Goal: Task Accomplishment & Management: Use online tool/utility

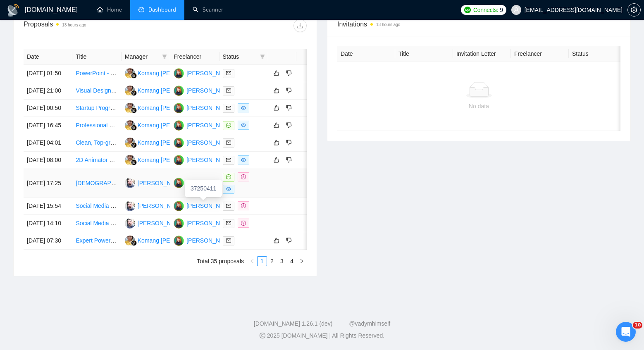
scroll to position [355, 0]
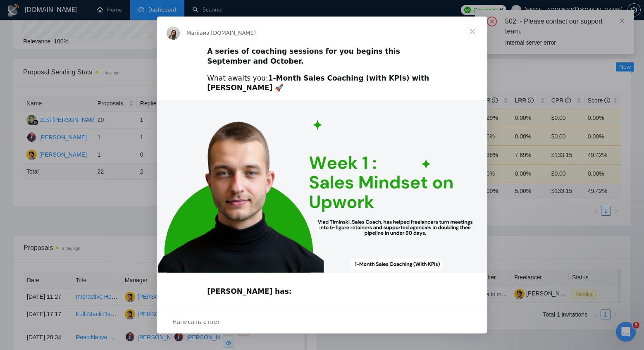
click at [473, 32] on span "Закрыть" at bounding box center [473, 32] width 30 height 30
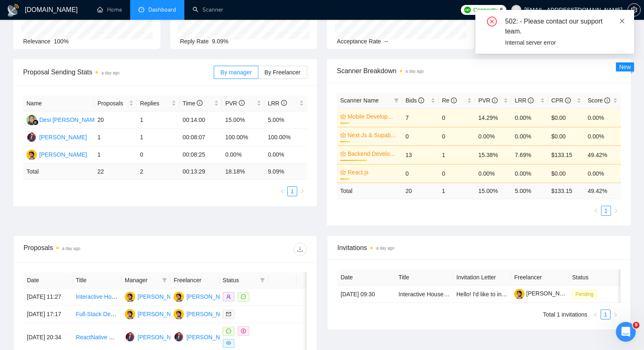
click at [623, 18] on icon "close" at bounding box center [622, 21] width 6 height 6
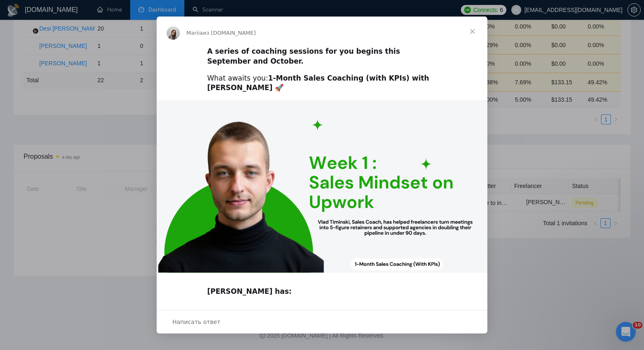
scroll to position [235, 0]
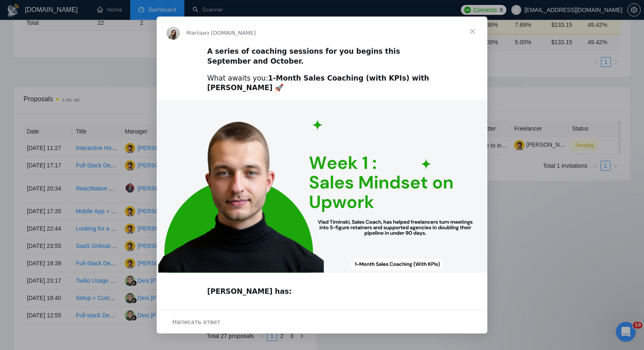
click at [475, 30] on span "Закрыть" at bounding box center [473, 32] width 30 height 30
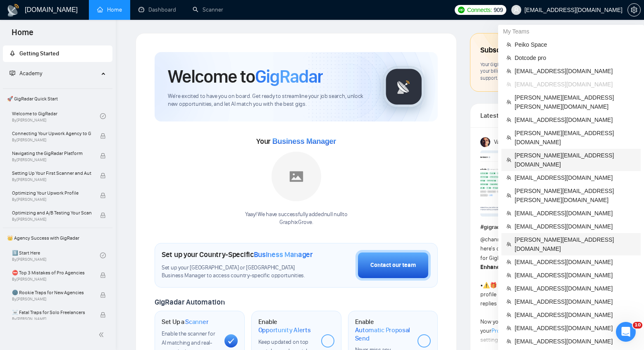
scroll to position [365, 0]
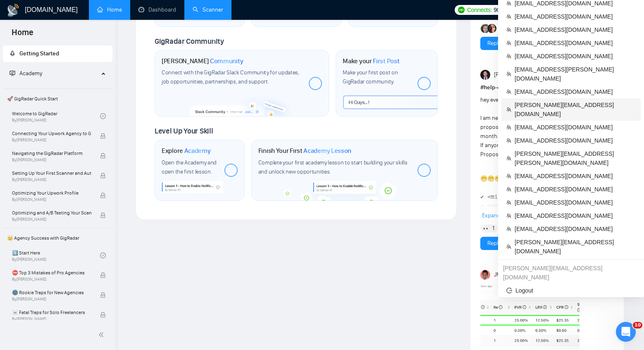
drag, startPoint x: 535, startPoint y: 50, endPoint x: 211, endPoint y: 18, distance: 326.1
click at [535, 100] on span "[PERSON_NAME][EMAIL_ADDRESS][DOMAIN_NAME]" at bounding box center [575, 109] width 121 height 18
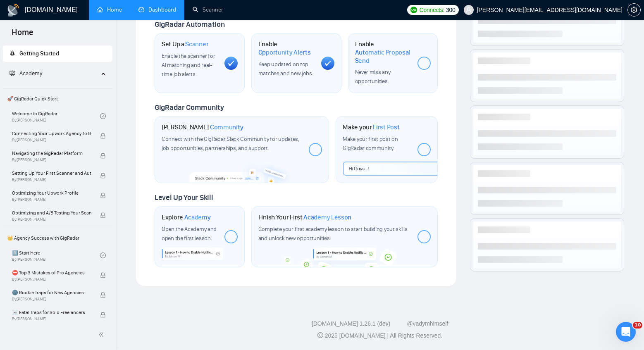
click at [161, 13] on link "Dashboard" at bounding box center [158, 9] width 38 height 7
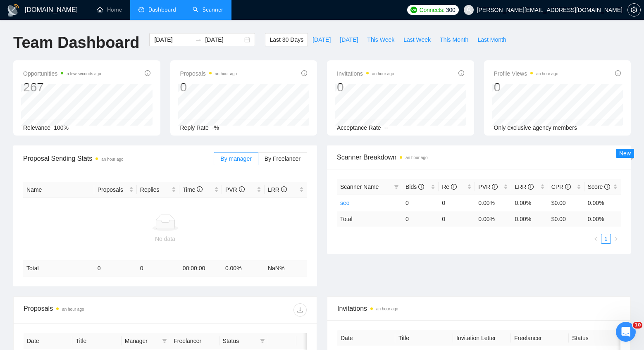
click at [207, 13] on link "Scanner" at bounding box center [208, 9] width 31 height 7
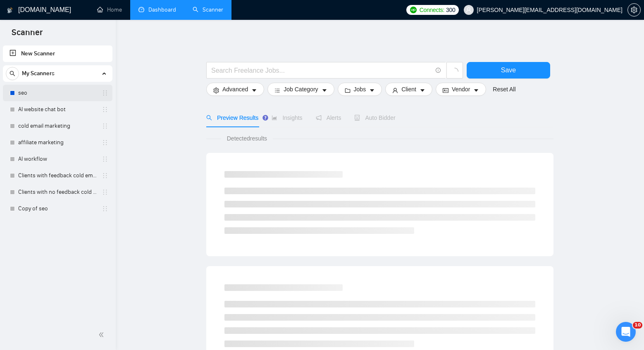
click at [41, 98] on link "seo" at bounding box center [57, 93] width 79 height 17
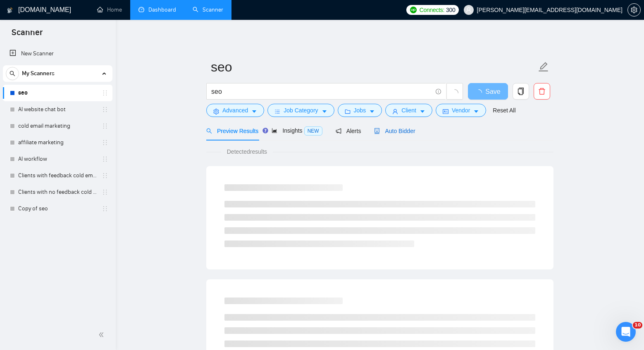
click at [406, 131] on span "Auto Bidder" at bounding box center [394, 131] width 41 height 7
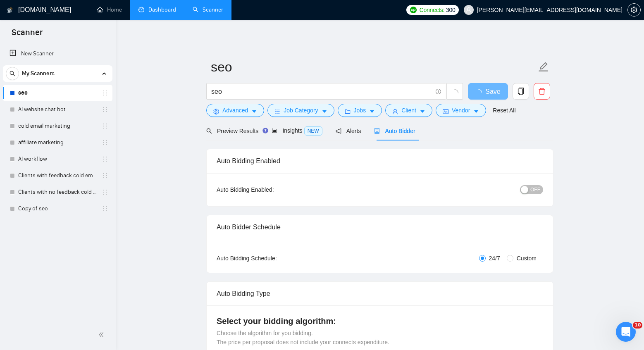
checkbox input "true"
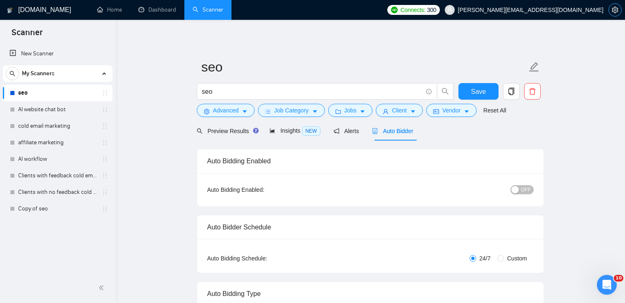
click at [614, 12] on icon "setting" at bounding box center [615, 10] width 7 height 7
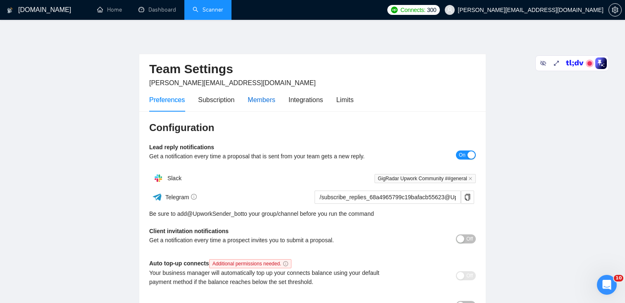
click at [264, 100] on div "Members" at bounding box center [262, 100] width 28 height 10
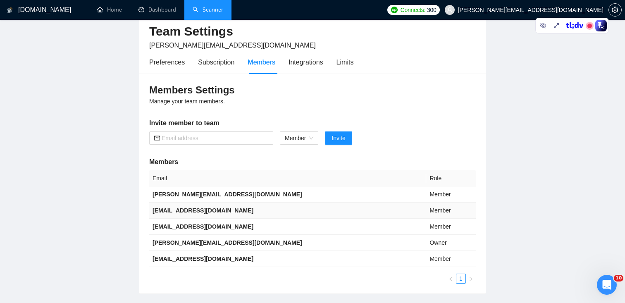
scroll to position [38, 0]
drag, startPoint x: 201, startPoint y: 240, endPoint x: 153, endPoint y: 240, distance: 48.0
click at [153, 240] on td "[PERSON_NAME][EMAIL_ADDRESS][DOMAIN_NAME]" at bounding box center [287, 242] width 277 height 16
copy b "[PERSON_NAME][EMAIL_ADDRESS][DOMAIN_NAME]"
click at [212, 7] on link "Scanner" at bounding box center [208, 9] width 31 height 7
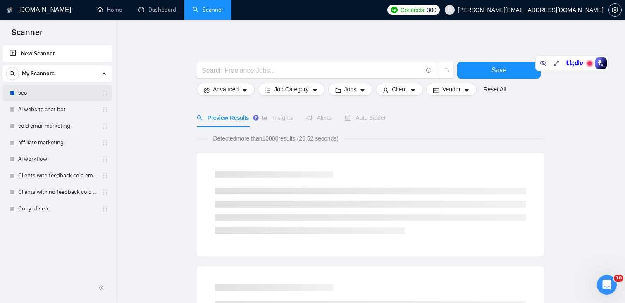
click at [37, 98] on link "seo" at bounding box center [57, 93] width 79 height 17
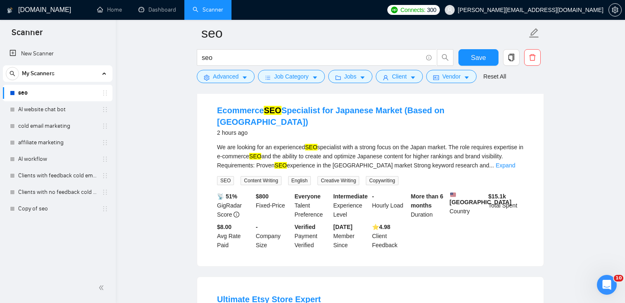
scroll to position [98, 0]
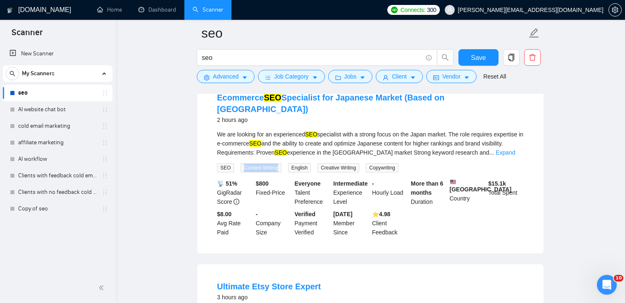
drag, startPoint x: 287, startPoint y: 155, endPoint x: 243, endPoint y: 155, distance: 44.2
click at [243, 163] on div "Content Writing" at bounding box center [262, 168] width 47 height 10
copy span "Content Writing"
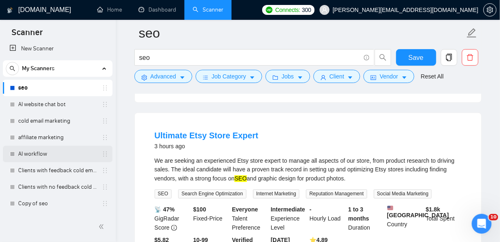
scroll to position [0, 0]
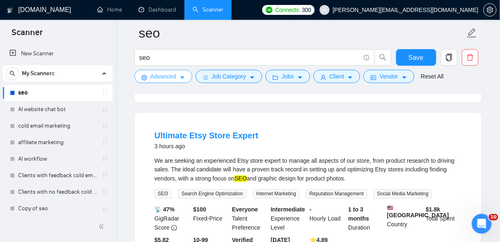
click at [169, 75] on span "Advanced" at bounding box center [163, 76] width 26 height 9
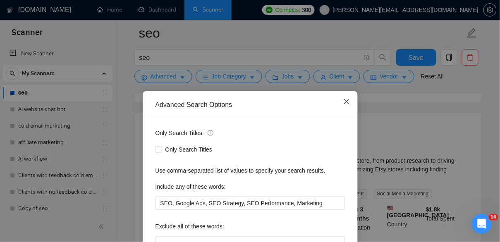
click at [345, 105] on icon "close" at bounding box center [346, 101] width 7 height 7
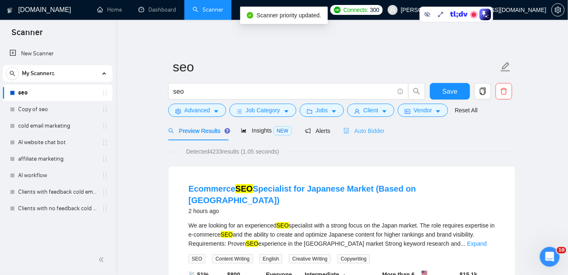
click at [375, 138] on div "Auto Bidder" at bounding box center [364, 130] width 41 height 19
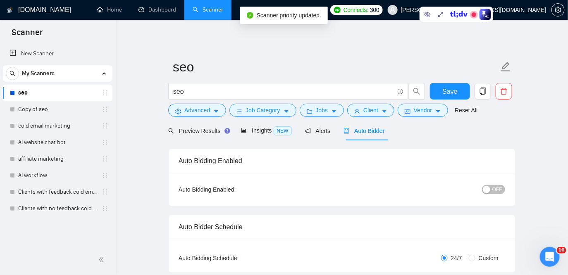
checkbox input "true"
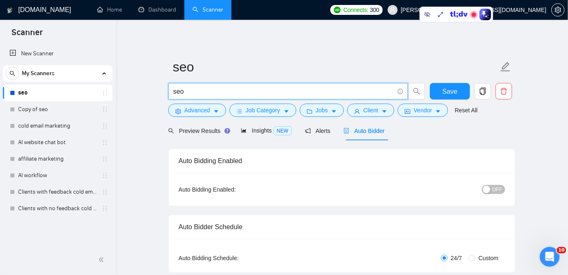
click at [189, 90] on input "seo" at bounding box center [283, 91] width 221 height 10
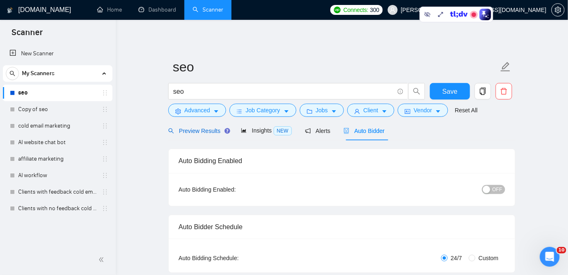
click at [205, 133] on span "Preview Results" at bounding box center [198, 131] width 60 height 7
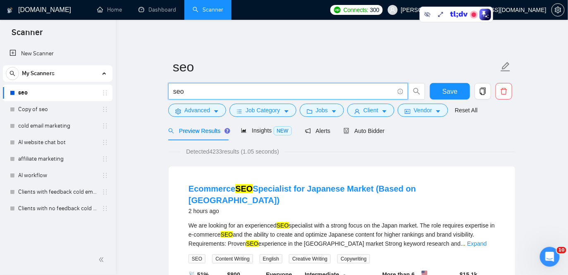
click at [188, 92] on input "seo" at bounding box center [283, 91] width 221 height 10
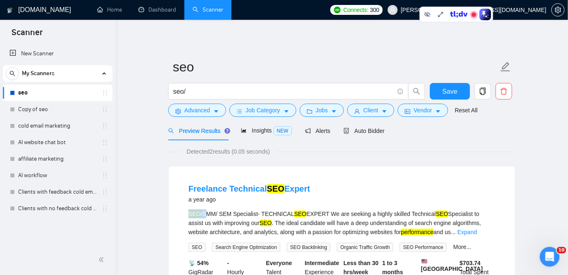
drag, startPoint x: 203, startPoint y: 215, endPoint x: 186, endPoint y: 213, distance: 16.3
click at [186, 213] on li "Freelance Technical SEO Expert a year ago SEO/ SMM/ SEM Specialist- TECHNICAL S…" at bounding box center [342, 250] width 327 height 147
drag, startPoint x: 214, startPoint y: 151, endPoint x: 219, endPoint y: 152, distance: 5.0
click at [219, 152] on span "Detected 2 results (0.05 seconds)" at bounding box center [228, 151] width 95 height 9
click at [196, 95] on input "seo/" at bounding box center [283, 91] width 221 height 10
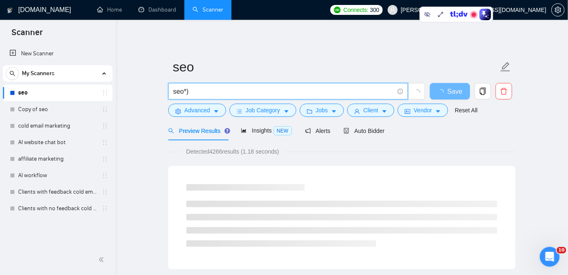
click at [174, 87] on input "seo*)" at bounding box center [283, 91] width 221 height 10
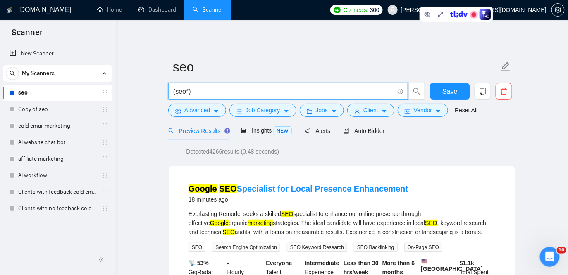
click at [200, 94] on input "(seo*)" at bounding box center [283, 91] width 221 height 10
paste input ""Search Engine Optimization" | "Search Optimization" | "Search Engine Marketing…"
drag, startPoint x: 189, startPoint y: 91, endPoint x: 160, endPoint y: 90, distance: 28.9
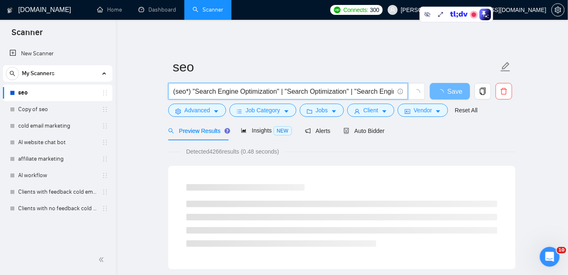
click at [232, 90] on input "(seo*) "Search Engine Optimization" | "Search Optimization" | "Search Engine Ma…" at bounding box center [283, 91] width 221 height 10
click at [192, 89] on input "(seo*) "Search Engine Optimization" | "Search Optimization" | "Search Engine Ma…" at bounding box center [283, 91] width 221 height 10
type input "(seo*) | "Search Engine Optimization" | "Search Optimization" | "Search Engine …"
click at [203, 114] on span "Advanced" at bounding box center [197, 110] width 26 height 9
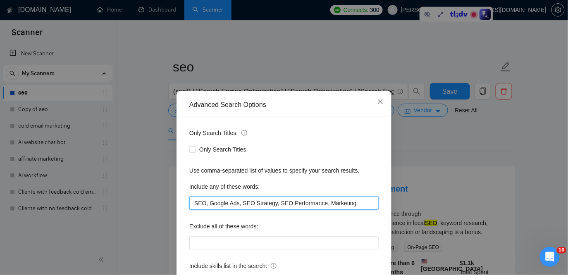
click at [244, 206] on input "SEO, Google Ads, SEO Strategy, SEO Performance, Marketing" at bounding box center [283, 203] width 189 height 13
click at [244, 203] on input "SEO, Google Ads, SEO Strategy, SEO Performance, Marketing" at bounding box center [283, 203] width 189 height 13
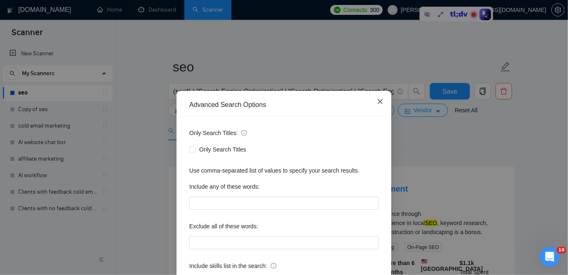
click at [378, 101] on icon "close" at bounding box center [380, 101] width 7 height 7
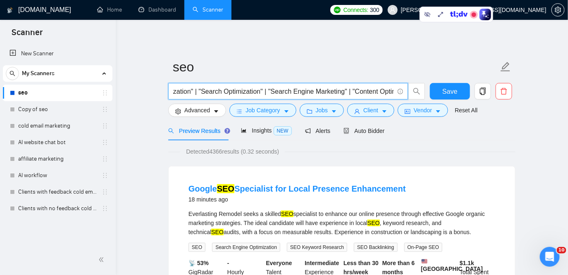
drag, startPoint x: 374, startPoint y: 94, endPoint x: 394, endPoint y: 95, distance: 19.5
click at [394, 95] on input "(seo*) | "Search Engine Optimization" | "Search Optimization" | "Search Engine …" at bounding box center [283, 91] width 221 height 10
click at [207, 89] on input "(seo*) | "Search Engine Optimization" | "Search Optimization" | "Search Engine …" at bounding box center [283, 91] width 221 height 10
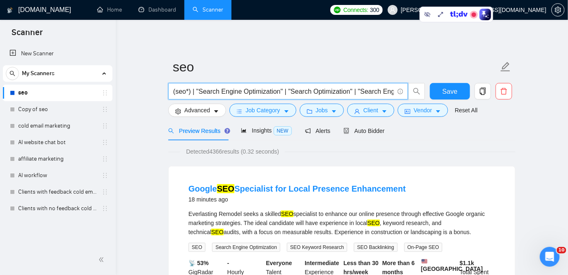
drag, startPoint x: 178, startPoint y: 91, endPoint x: 165, endPoint y: 91, distance: 13.2
click at [358, 92] on input "(seo*) | "Search Engine Optimization" | "Search Optimization" | "Search Engine …" at bounding box center [283, 91] width 221 height 10
drag, startPoint x: 379, startPoint y: 92, endPoint x: 397, endPoint y: 93, distance: 18.6
click at [397, 93] on span "(seo*) | "Search Engine Optimization" | "Search Optimization" | "Search Engine …" at bounding box center [288, 91] width 240 height 17
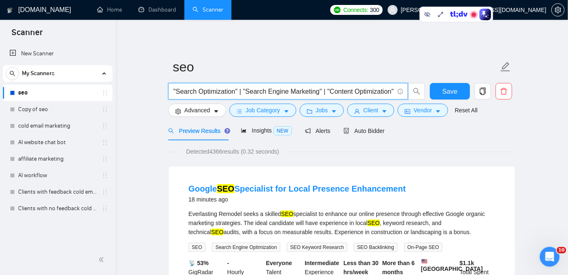
scroll to position [0, 124]
click at [364, 93] on input "(seo*) | "Search Engine Optimization" | "Search Optimization" | "Search Engine …" at bounding box center [283, 91] width 221 height 10
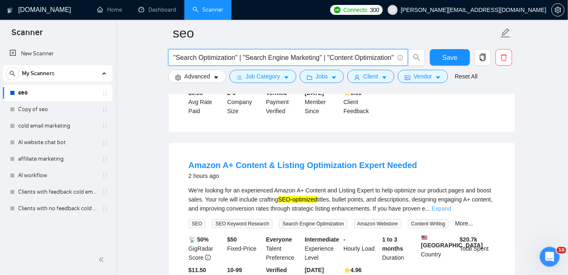
scroll to position [0, 0]
click at [451, 207] on link "Expand" at bounding box center [441, 208] width 19 height 7
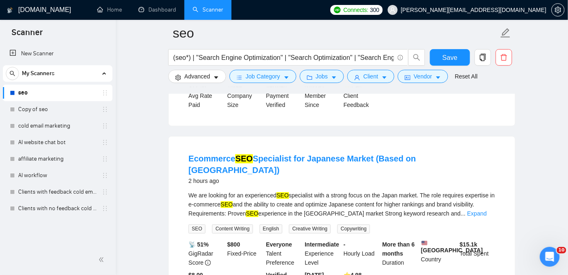
scroll to position [415, 0]
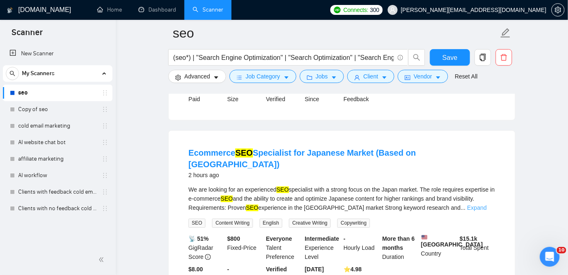
click at [480, 205] on link "Expand" at bounding box center [476, 208] width 19 height 7
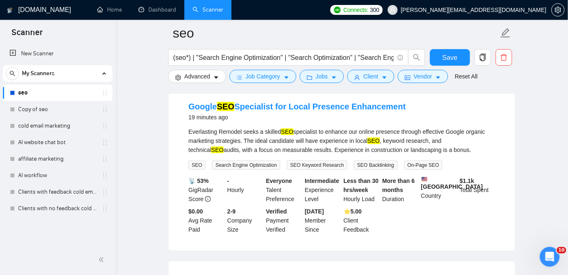
scroll to position [0, 0]
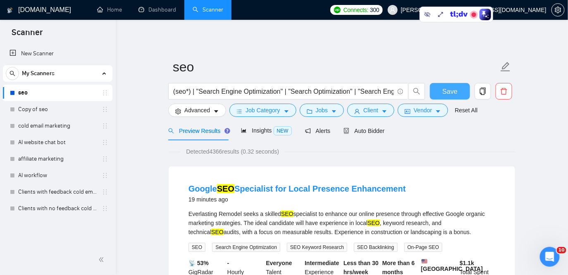
click at [443, 95] on span "Save" at bounding box center [449, 91] width 15 height 10
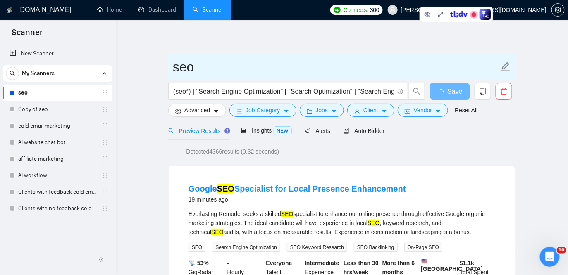
click at [181, 67] on input "seo" at bounding box center [336, 67] width 326 height 21
click at [211, 70] on input "[PERSON_NAME]" at bounding box center [336, 67] width 326 height 21
type input "Seo General"
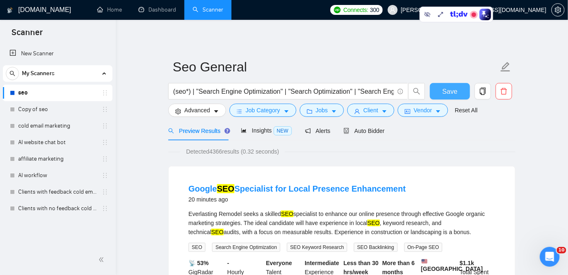
click at [450, 86] on span "Save" at bounding box center [449, 91] width 15 height 10
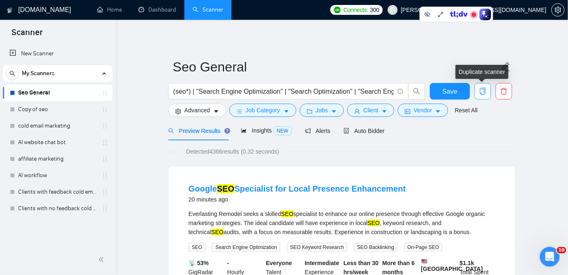
click at [486, 89] on icon "copy" at bounding box center [482, 91] width 7 height 7
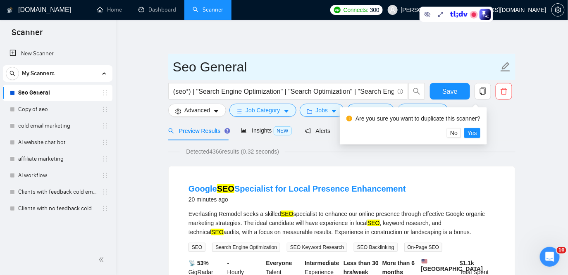
click at [471, 55] on span "Seo General" at bounding box center [341, 67] width 347 height 26
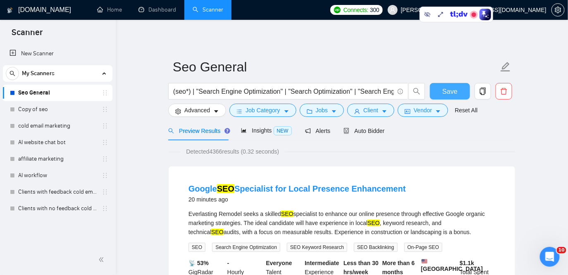
click at [455, 85] on button "Save" at bounding box center [450, 91] width 40 height 17
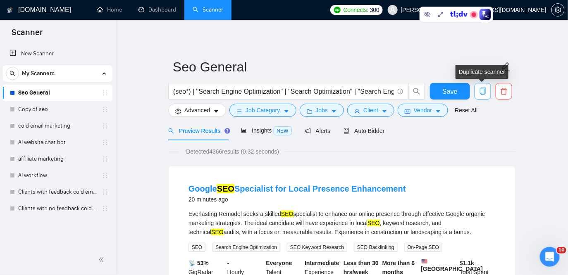
click at [487, 94] on icon "copy" at bounding box center [482, 91] width 7 height 7
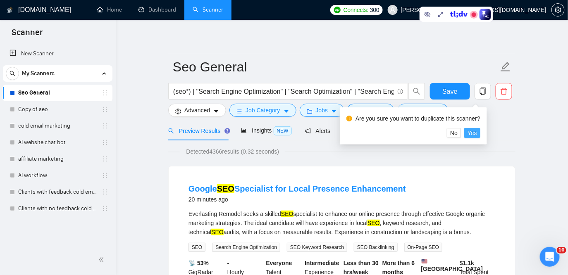
click at [477, 134] on span "Yes" at bounding box center [473, 133] width 10 height 9
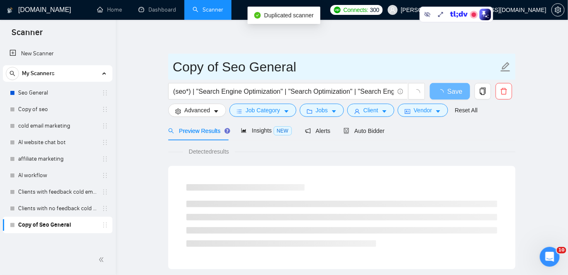
drag, startPoint x: 220, startPoint y: 68, endPoint x: 175, endPoint y: 64, distance: 44.4
click at [175, 64] on input "Copy of Seo General" at bounding box center [336, 67] width 326 height 21
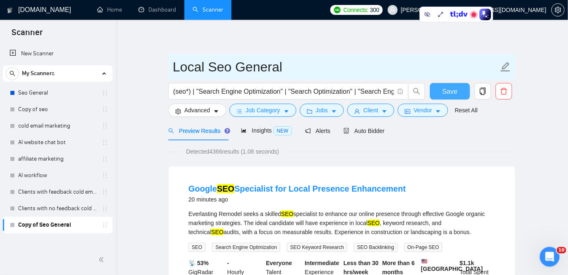
type input "Local Seo General"
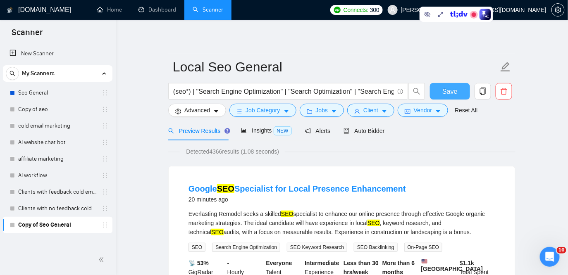
click at [461, 88] on button "Save" at bounding box center [450, 91] width 40 height 17
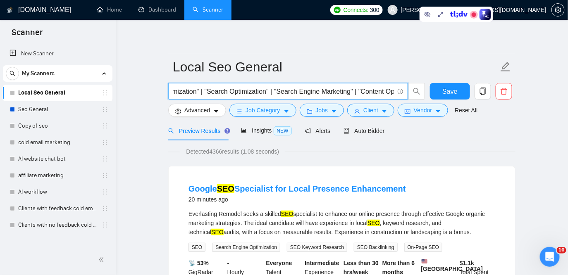
scroll to position [0, 124]
drag, startPoint x: 174, startPoint y: 91, endPoint x: 406, endPoint y: 94, distance: 232.4
click at [406, 94] on span "(seo*) | "Search Engine Optimization" | "Search Optimization" | "Search Engine …" at bounding box center [288, 91] width 240 height 17
click at [206, 91] on input "(seo*) | "Search Engine Optimization" | "Search Optimization" | "Search Engine …" at bounding box center [283, 91] width 221 height 10
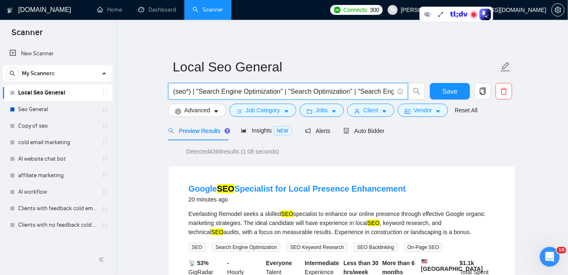
drag, startPoint x: 185, startPoint y: 92, endPoint x: 167, endPoint y: 92, distance: 18.2
click at [167, 92] on div "(seo*) | "Search Engine Optimization" | "Search Optimization" | "Search Engine …" at bounding box center [297, 93] width 260 height 21
click at [183, 92] on input "(seo*) | "Search Engine Optimization" | "Search Optimization" | "Search Engine …" at bounding box center [283, 91] width 221 height 10
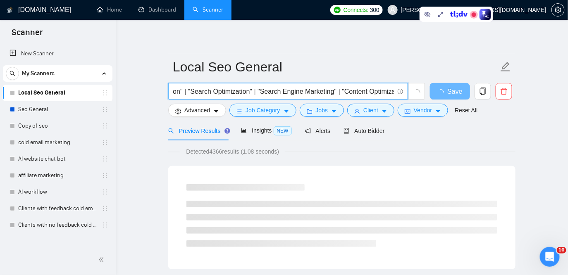
scroll to position [0, 126]
drag, startPoint x: 377, startPoint y: 91, endPoint x: 399, endPoint y: 93, distance: 21.6
click at [399, 93] on span "((seo*) | "Search Engine Optimization" | "Search Optimization" | "Search Engine…" at bounding box center [288, 91] width 240 height 17
click at [382, 88] on input "((seo*) | "Search Engine Optimization" | "Search Optimization" | "Search Engine…" at bounding box center [283, 91] width 221 height 10
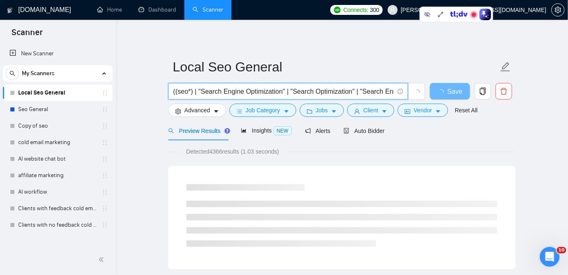
drag, startPoint x: 181, startPoint y: 89, endPoint x: 163, endPoint y: 90, distance: 18.2
click at [179, 93] on input "((seo*) | "Search Engine Optimization" | "Search Optimization" | "Search Engine…" at bounding box center [283, 91] width 221 height 10
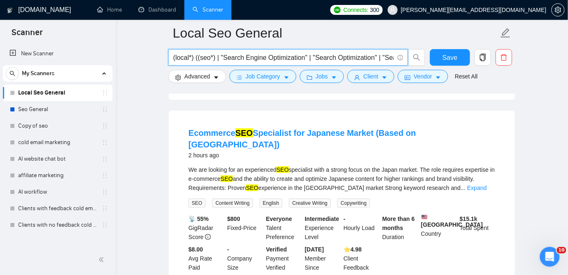
scroll to position [240, 0]
type input "(local*) ((seo*) | "Search Engine Optimization" | "Search Optimization" | "Sear…"
click at [487, 184] on link "Expand" at bounding box center [476, 187] width 19 height 7
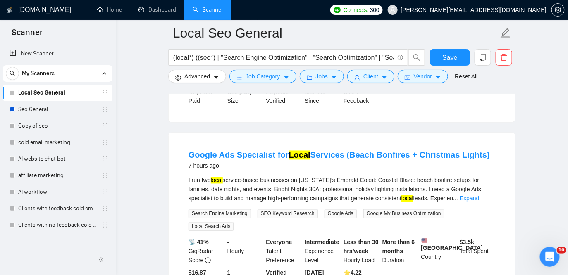
scroll to position [426, 0]
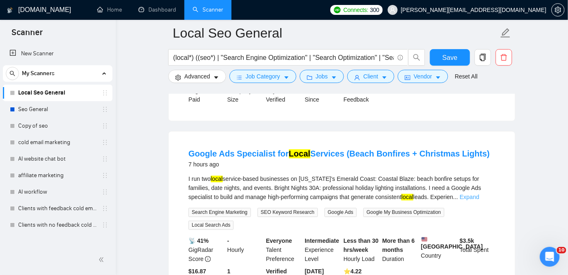
click at [479, 194] on link "Expand" at bounding box center [469, 197] width 19 height 7
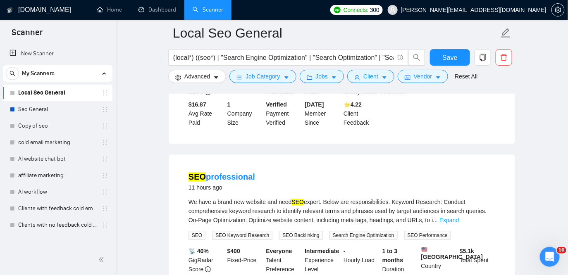
scroll to position [674, 0]
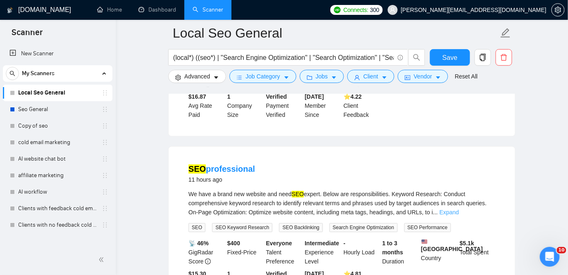
click at [459, 212] on link "Expand" at bounding box center [449, 212] width 19 height 7
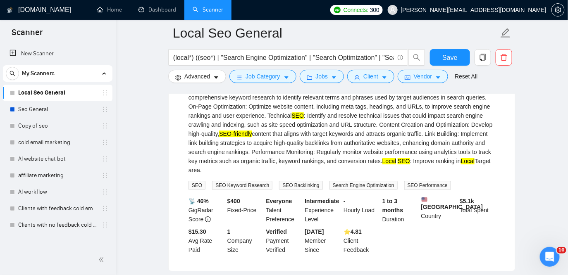
scroll to position [788, 0]
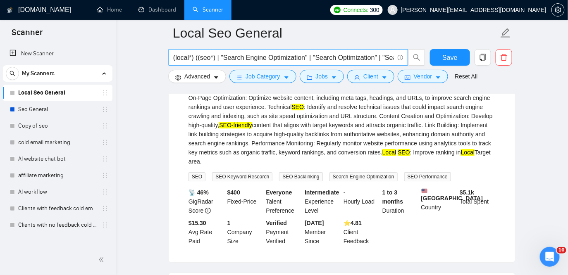
click at [191, 58] on input "(local*) ((seo*) | "Search Engine Optimization" | "Search Optimization" | "Sear…" at bounding box center [283, 58] width 221 height 10
click at [456, 57] on span "Save" at bounding box center [449, 58] width 15 height 10
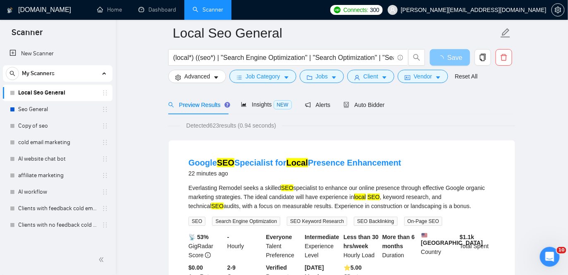
scroll to position [0, 0]
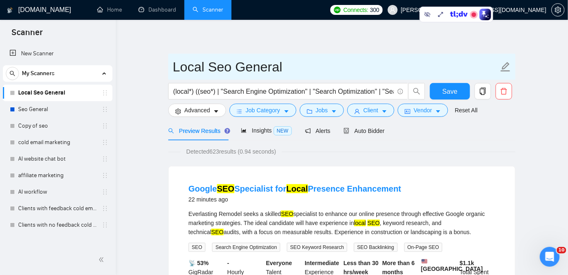
click at [206, 68] on input "Local Seo General" at bounding box center [336, 67] width 326 height 21
click at [234, 67] on input "Local + Seo General" at bounding box center [336, 67] width 326 height 21
click at [241, 67] on input "Local + Seo General" at bounding box center [336, 67] width 326 height 21
type input "Local + SEO General"
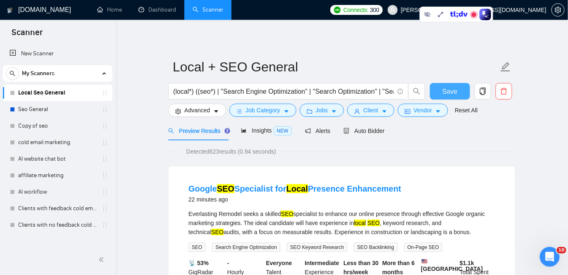
click at [451, 93] on span "Save" at bounding box center [449, 91] width 15 height 10
click at [460, 87] on button "Save" at bounding box center [450, 91] width 40 height 17
click at [457, 86] on button "Save" at bounding box center [450, 91] width 40 height 17
click at [366, 135] on div "Auto Bidder" at bounding box center [364, 131] width 41 height 9
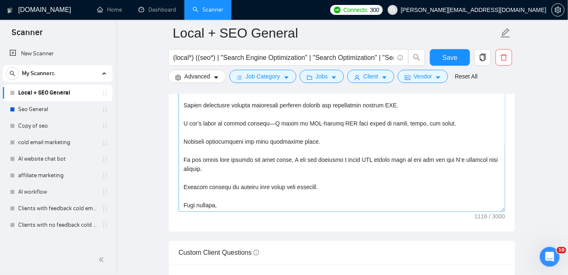
scroll to position [1021, 0]
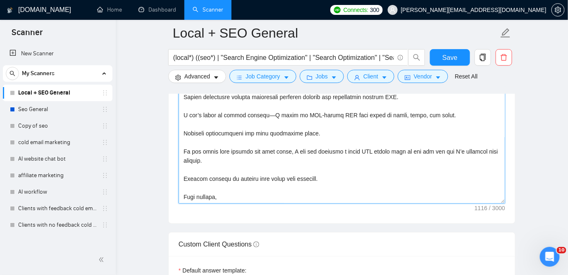
click at [232, 198] on textarea "Cover letter template:" at bounding box center [342, 111] width 327 height 186
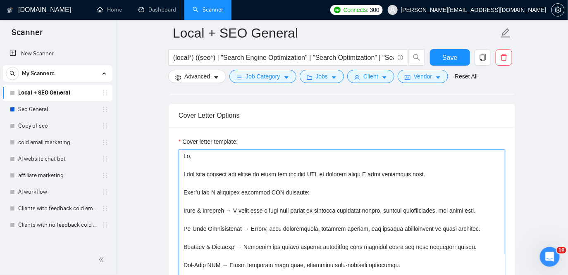
scroll to position [889, 0]
